Goal: Task Accomplishment & Management: Complete application form

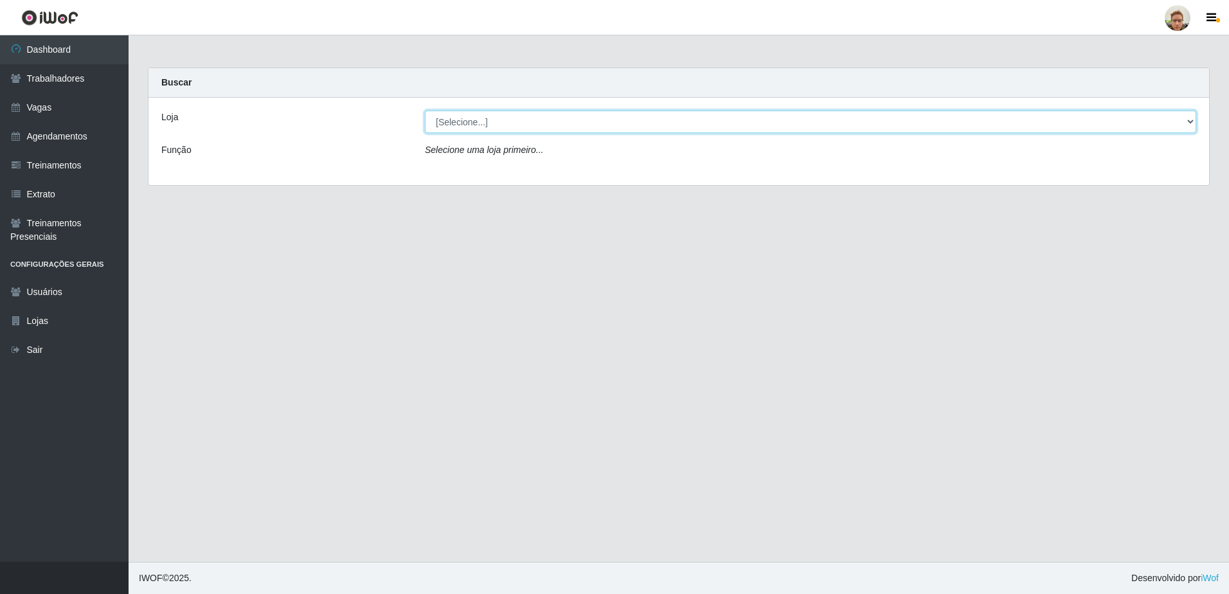
drag, startPoint x: 560, startPoint y: 119, endPoint x: 558, endPoint y: 133, distance: 14.3
click at [560, 119] on select "[Selecione...] [GEOGRAPHIC_DATA][PERSON_NAME]" at bounding box center [810, 122] width 771 height 22
select select "168"
click at [425, 111] on select "[Selecione...] [GEOGRAPHIC_DATA][PERSON_NAME]" at bounding box center [810, 122] width 771 height 22
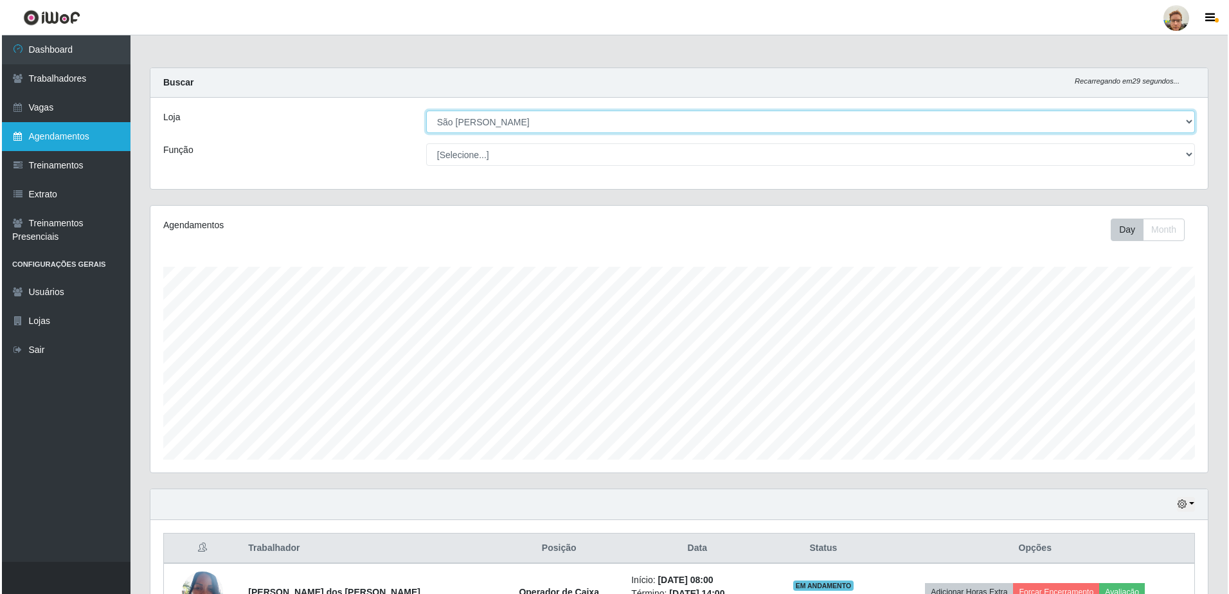
scroll to position [267, 1057]
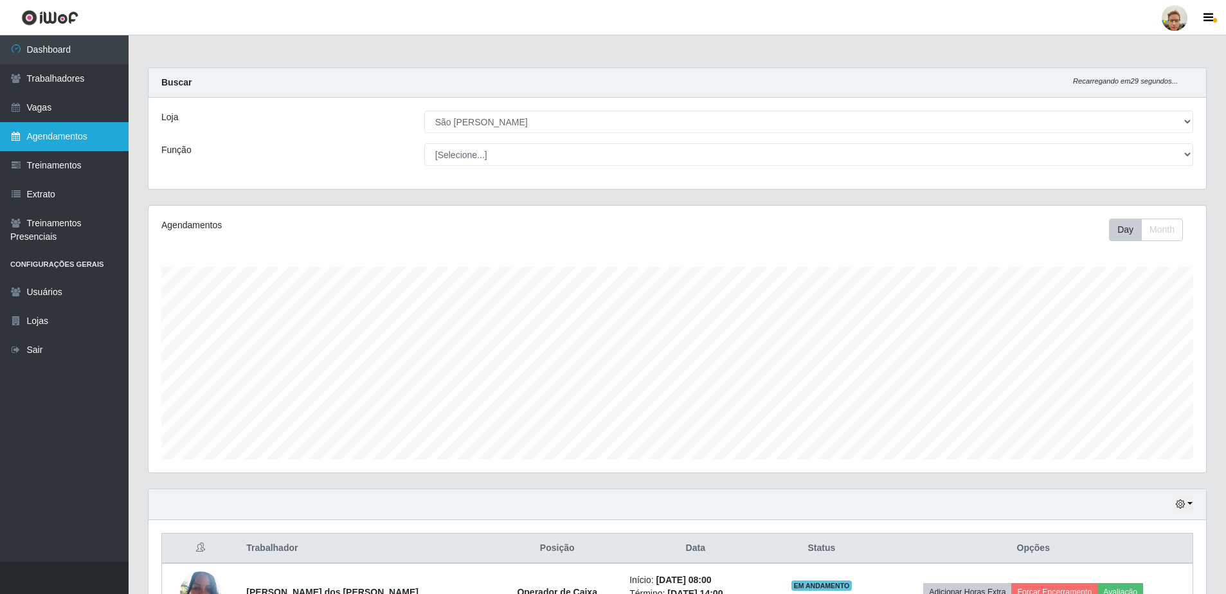
click at [33, 136] on link "Agendamentos" at bounding box center [64, 136] width 129 height 29
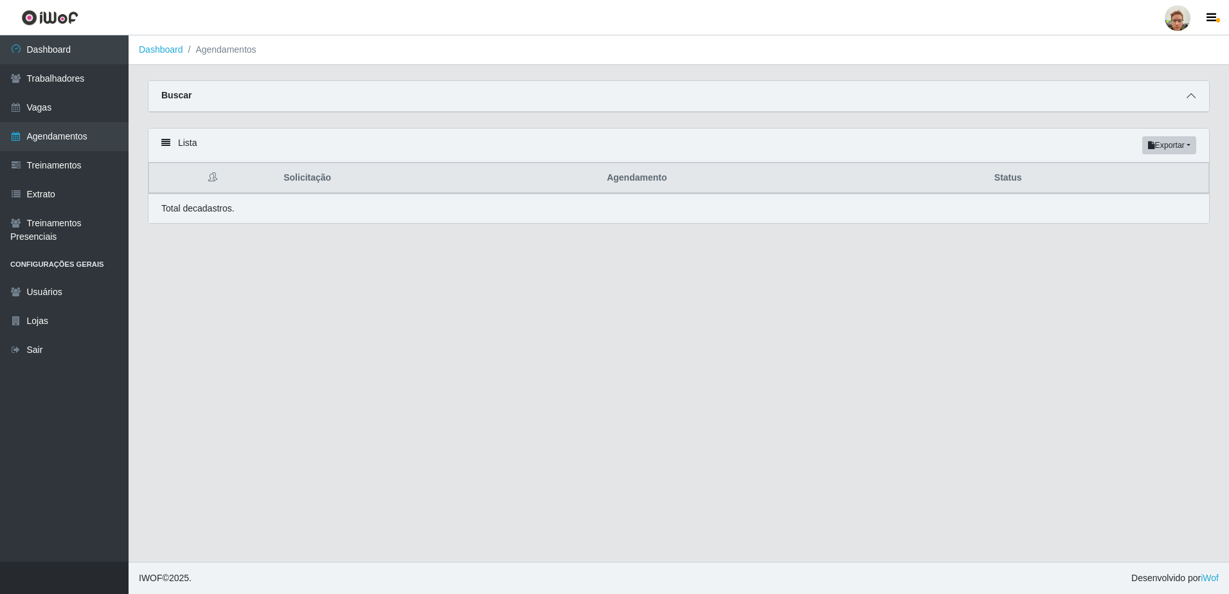
click at [1193, 91] on span at bounding box center [1190, 96] width 15 height 15
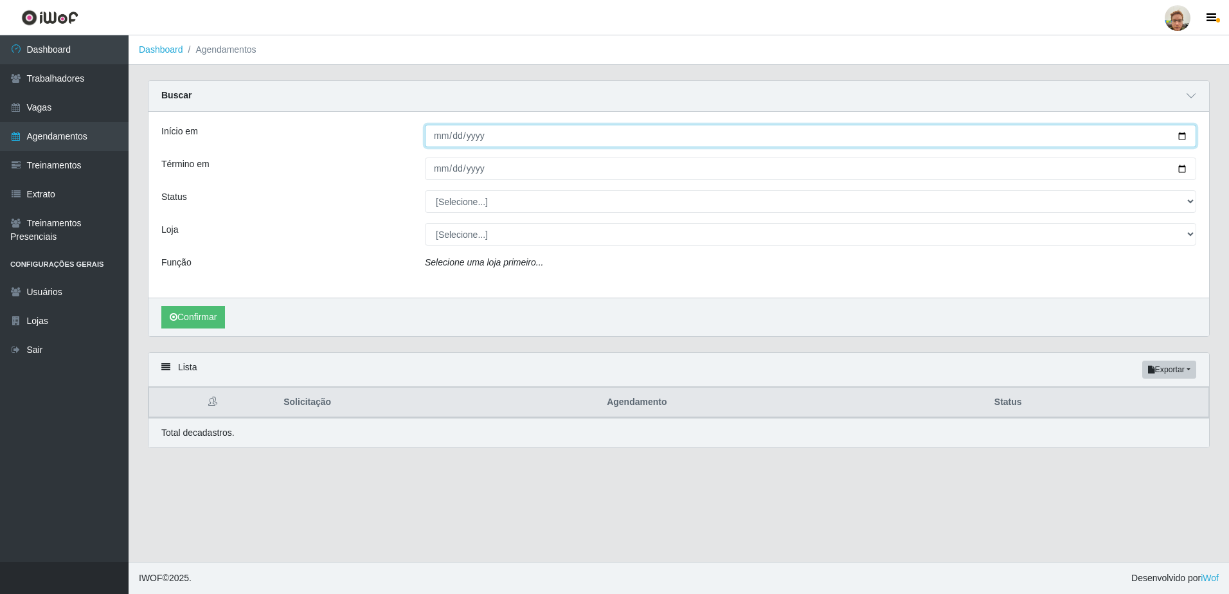
click at [1186, 132] on input "Início em" at bounding box center [810, 136] width 771 height 22
type input "[DATE]"
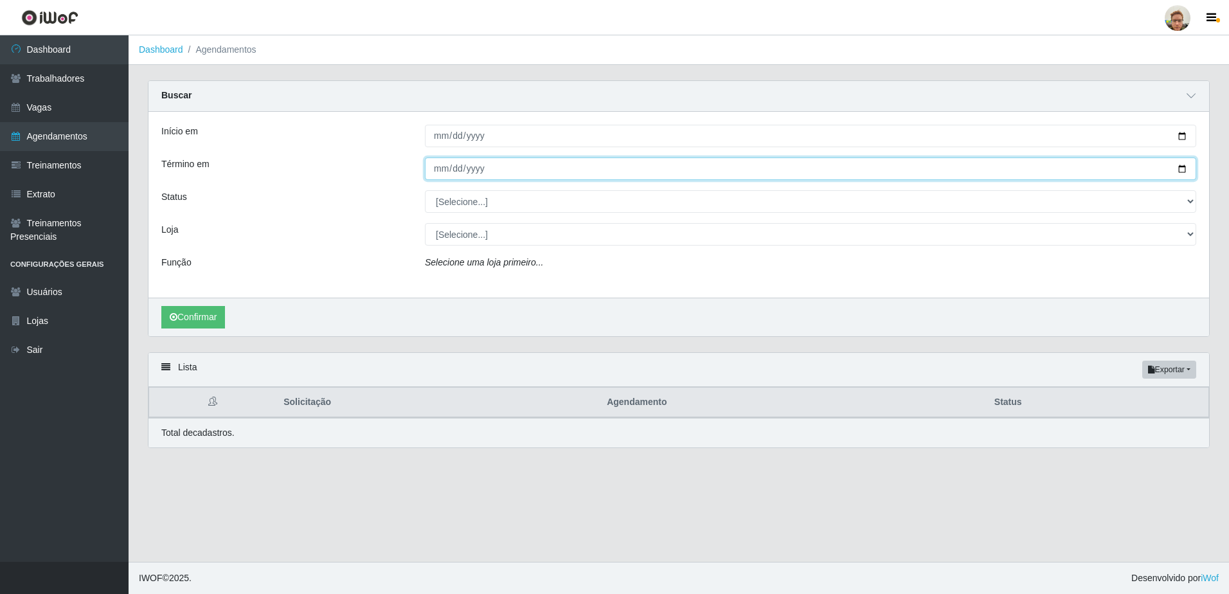
click at [1181, 167] on input "Término em" at bounding box center [810, 168] width 771 height 22
type input "[DATE]"
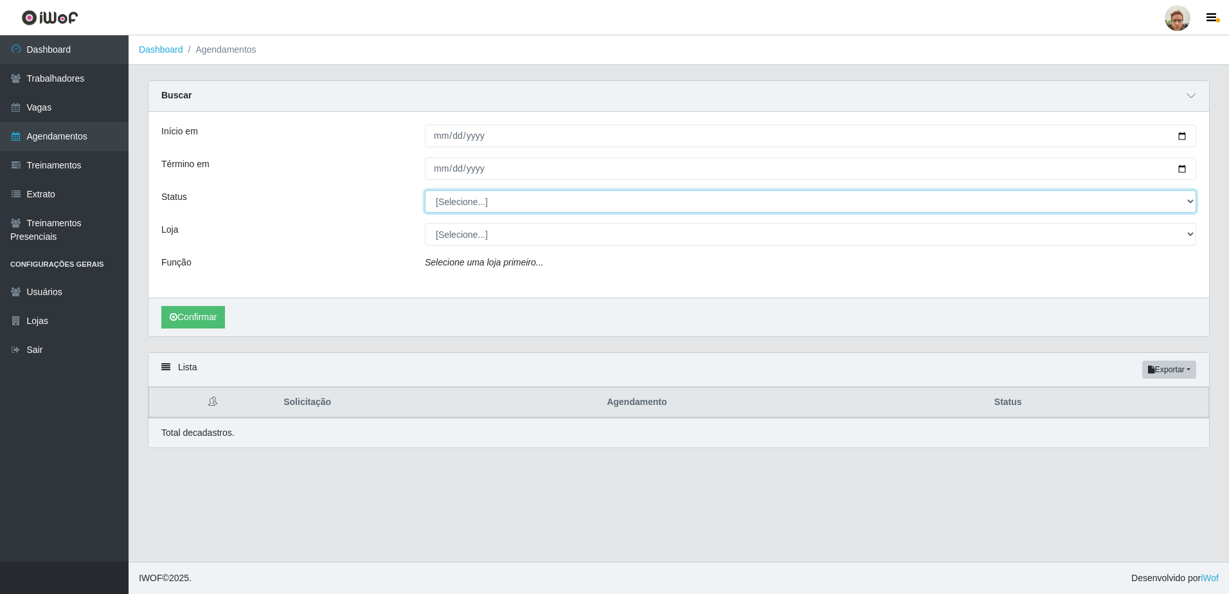
click at [469, 211] on select "[Selecione...] AGENDADO AGUARDANDO LIBERAR EM ANDAMENTO EM REVISÃO FINALIZADO C…" at bounding box center [810, 201] width 771 height 22
select select "AGENDADO"
click at [425, 191] on select "[Selecione...] AGENDADO AGUARDANDO LIBERAR EM ANDAMENTO EM REVISÃO FINALIZADO C…" at bounding box center [810, 201] width 771 height 22
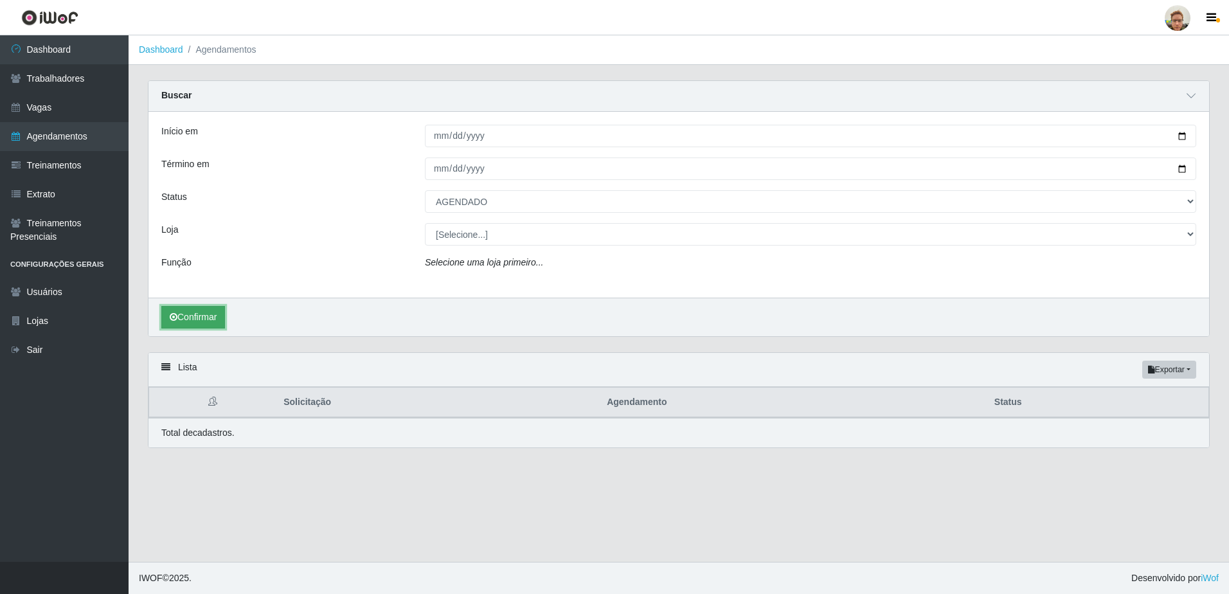
click at [188, 321] on button "Confirmar" at bounding box center [193, 317] width 64 height 22
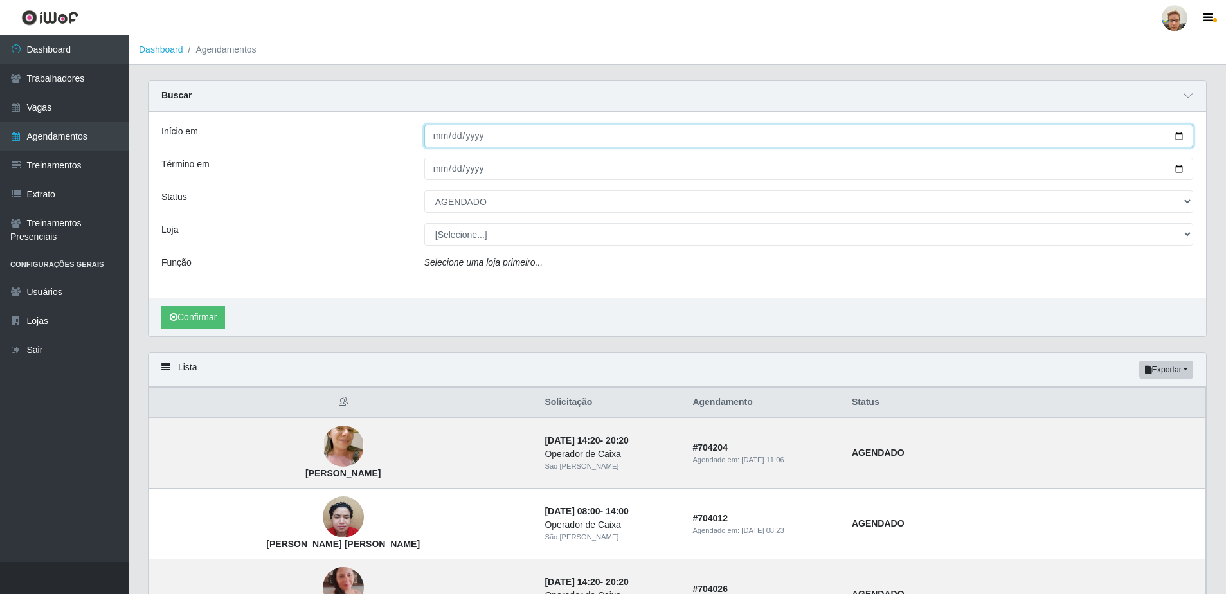
click at [436, 138] on input "[DATE]" at bounding box center [808, 136] width 769 height 22
type input "[DATE]"
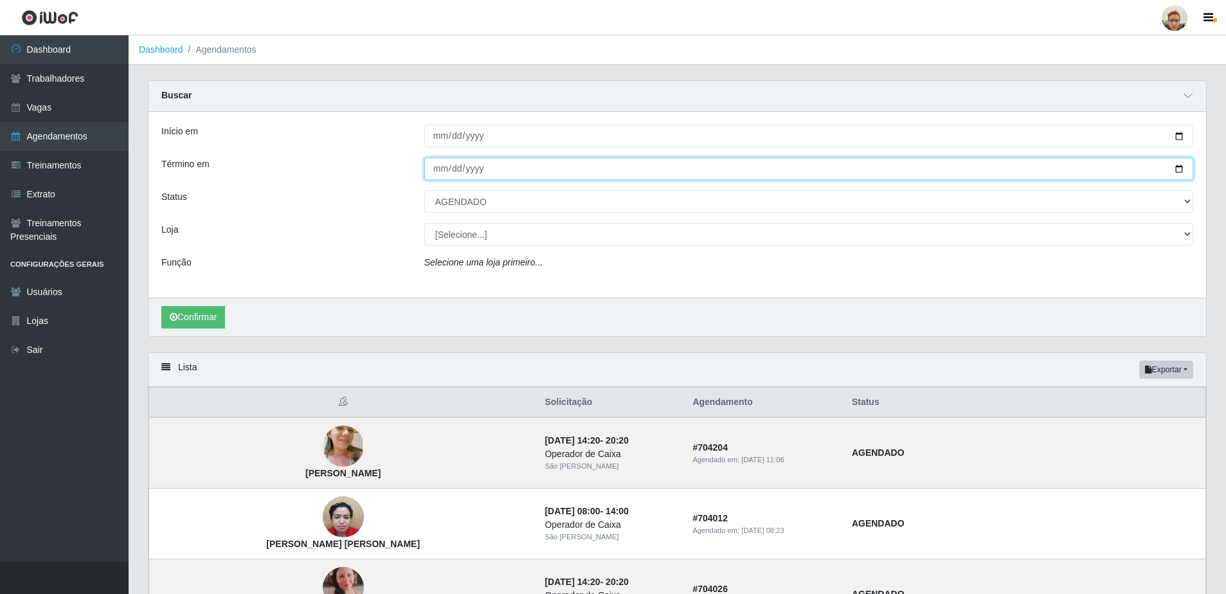
click at [437, 174] on input "[DATE]" at bounding box center [808, 168] width 769 height 22
type input "[DATE]"
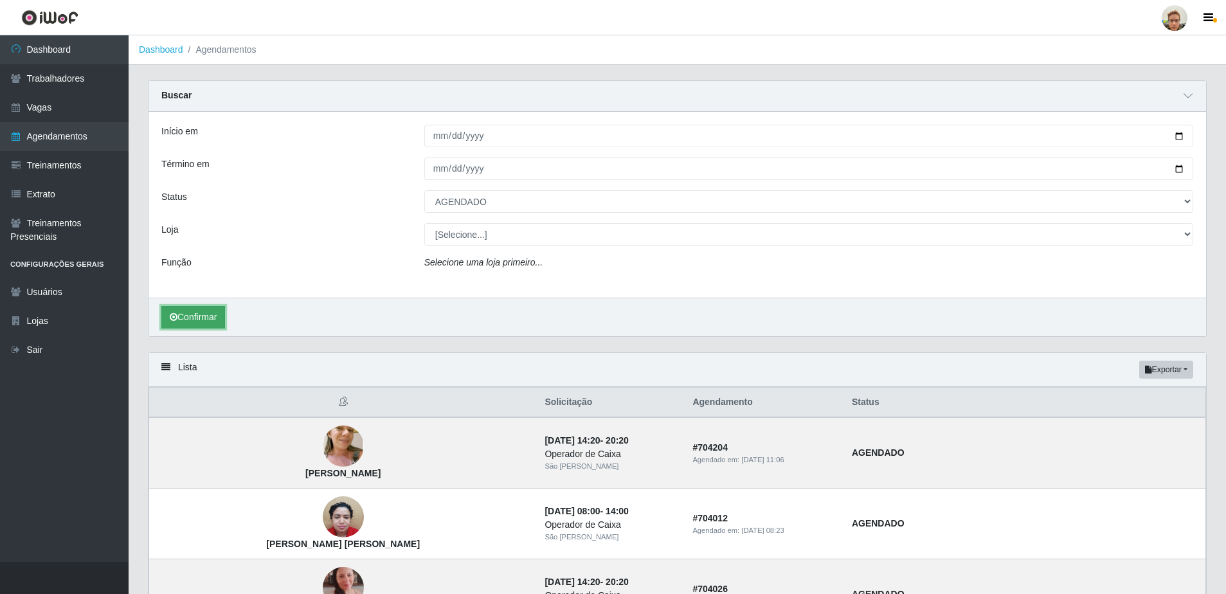
click at [209, 316] on button "Confirmar" at bounding box center [193, 317] width 64 height 22
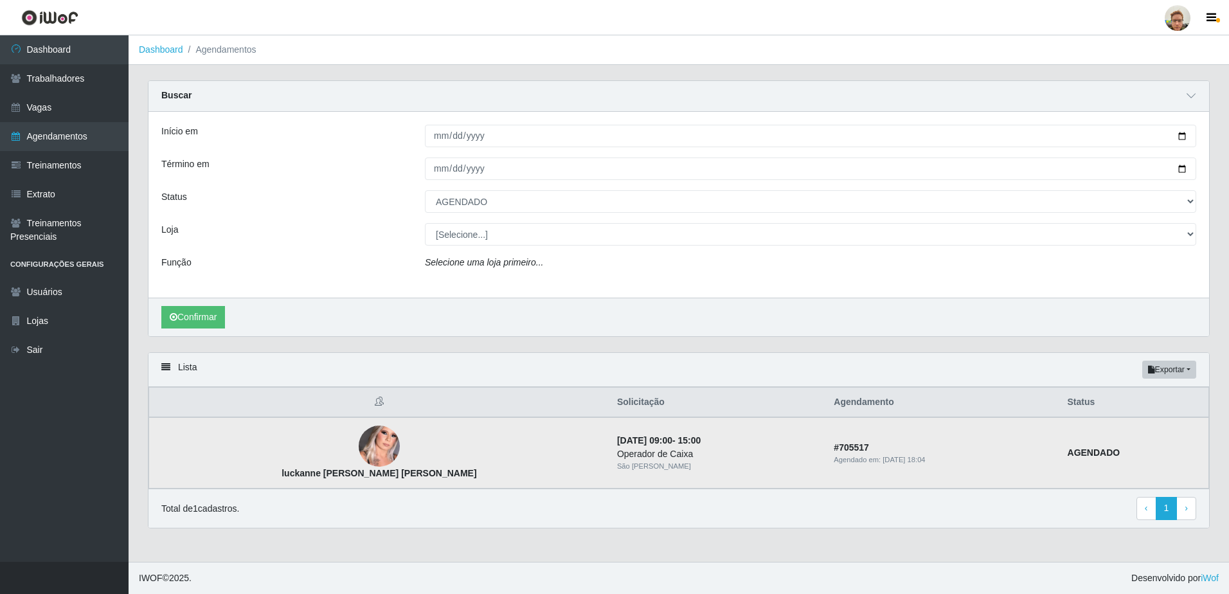
click at [359, 438] on img at bounding box center [379, 445] width 41 height 91
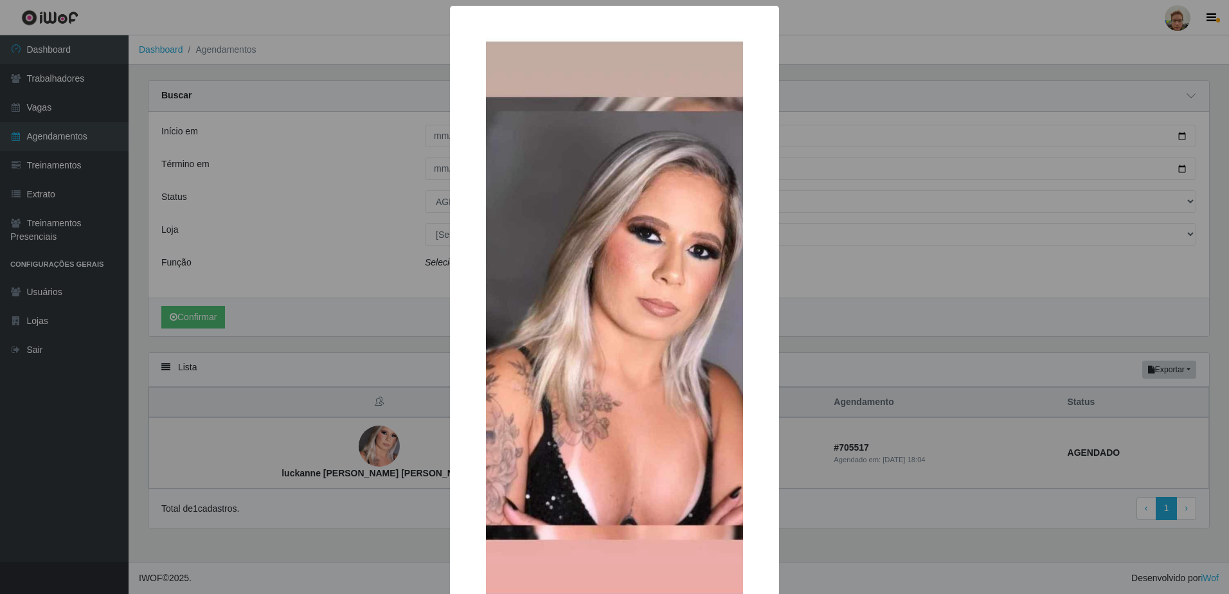
click at [343, 382] on div "× luckanne [PERSON_NAME] [PERSON_NAME] OK Cancel" at bounding box center [614, 297] width 1229 height 594
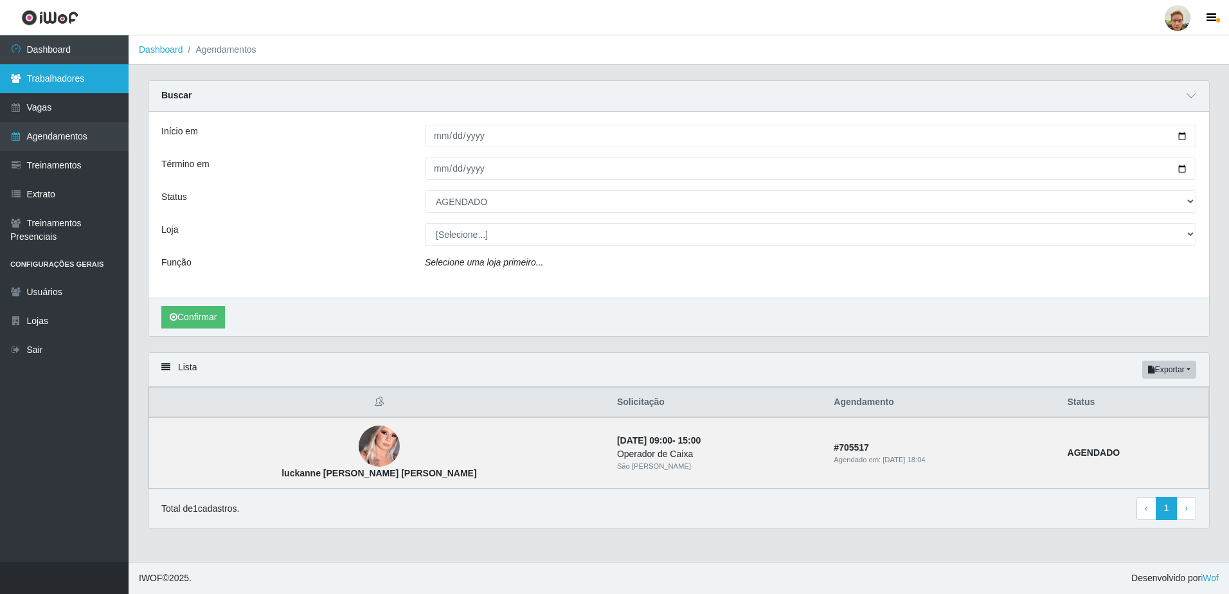
click at [90, 75] on link "Trabalhadores" at bounding box center [64, 78] width 129 height 29
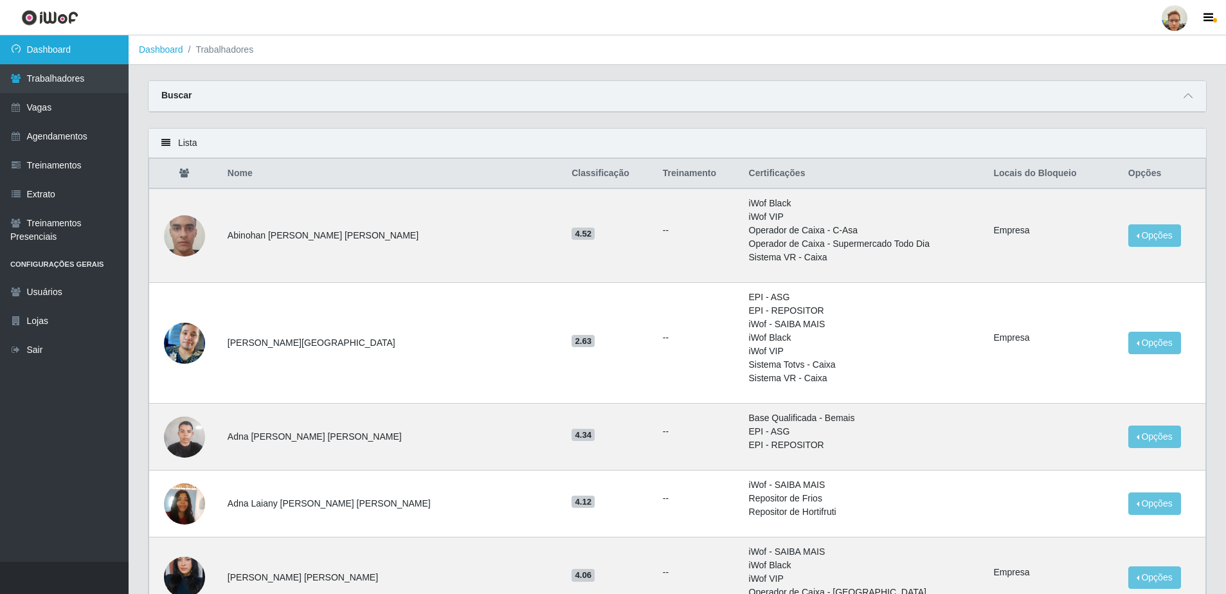
click at [93, 37] on link "Dashboard" at bounding box center [64, 49] width 129 height 29
